Goal: Check status: Check status

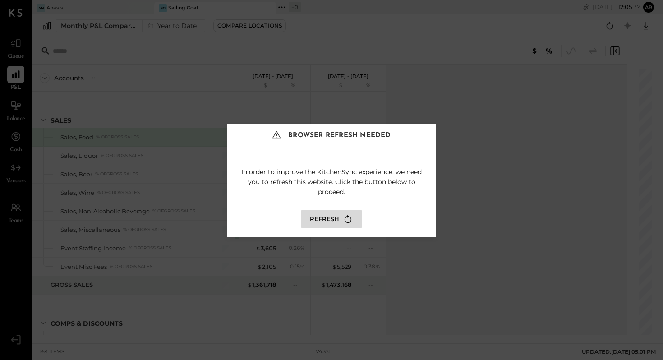
scroll to position [2421, 0]
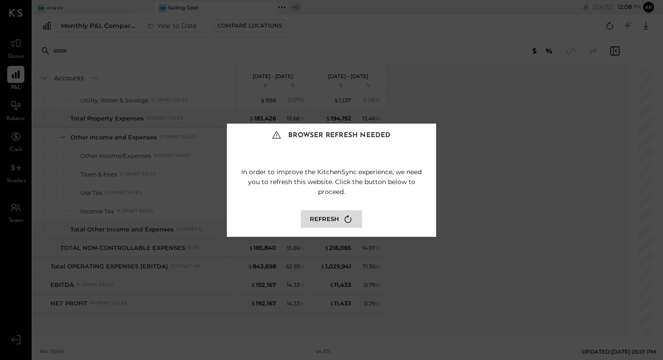
click at [324, 219] on button "Refresh" at bounding box center [331, 219] width 61 height 18
